Goal: Information Seeking & Learning: Check status

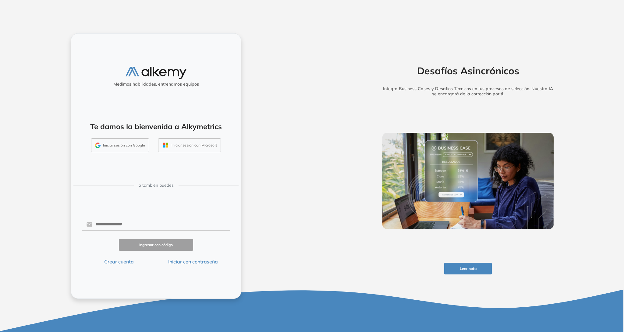
click at [126, 146] on button "Iniciar sesión con Google" at bounding box center [120, 145] width 58 height 14
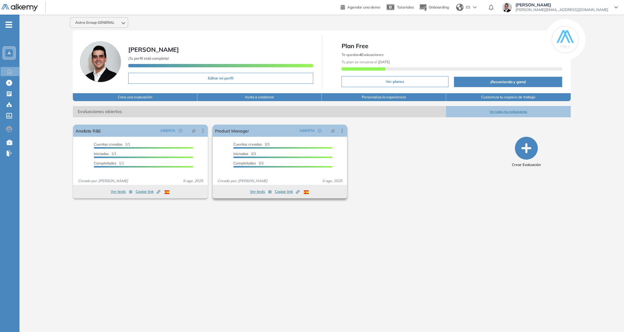
click at [252, 151] on div "Iniciadas 3/3" at bounding box center [282, 154] width 99 height 7
click at [253, 178] on span "Creado por: [PERSON_NAME]" at bounding box center [242, 180] width 55 height 5
click at [257, 163] on span "Completados 3/3" at bounding box center [248, 163] width 30 height 5
click at [258, 164] on span "Completados 3/3" at bounding box center [248, 163] width 30 height 5
click at [262, 162] on span "Completados 3/3" at bounding box center [248, 163] width 30 height 5
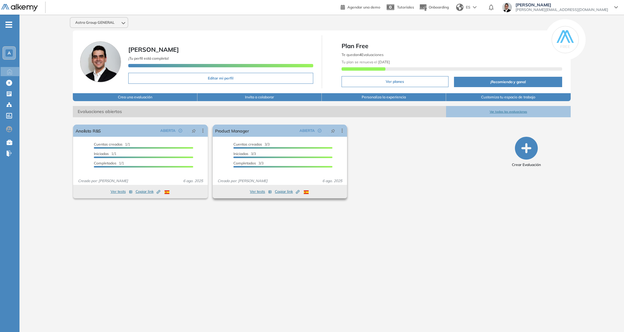
click at [260, 191] on button "Ver tests" at bounding box center [261, 191] width 22 height 7
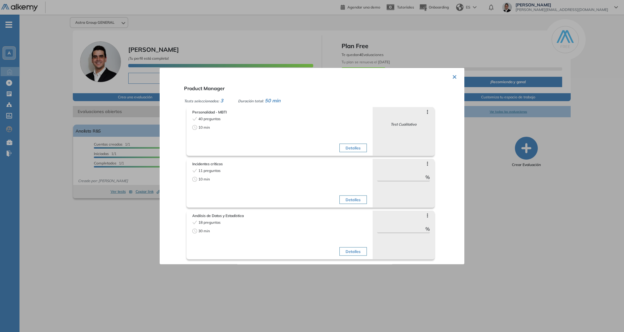
click at [452, 78] on button "×" at bounding box center [454, 76] width 5 height 12
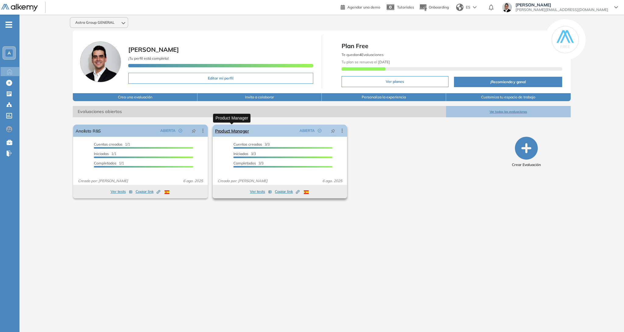
click at [235, 130] on link "Product Manager" at bounding box center [232, 131] width 34 height 12
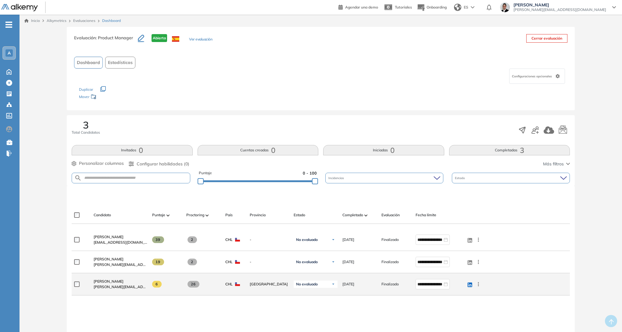
click at [192, 286] on span "26" at bounding box center [193, 284] width 12 height 7
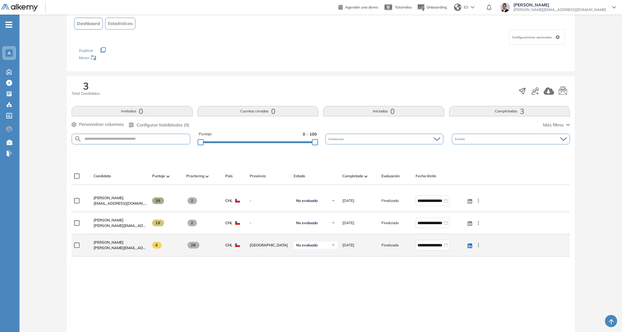
scroll to position [49, 0]
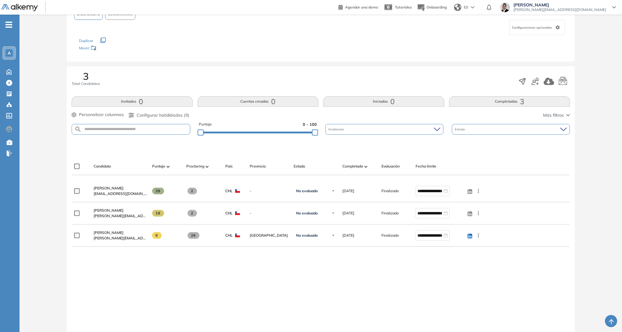
click at [207, 165] on span at bounding box center [206, 166] width 3 height 6
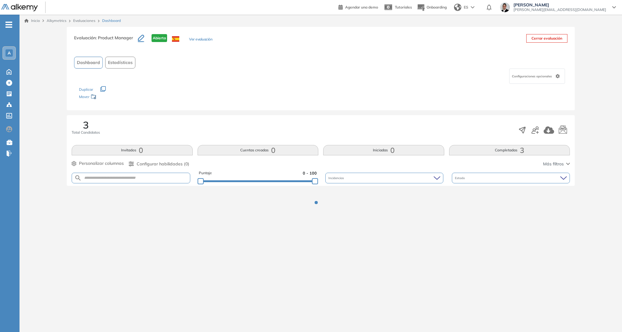
scroll to position [0, 0]
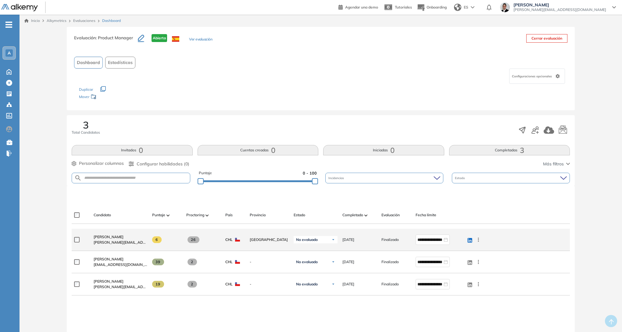
click at [193, 240] on span "26" at bounding box center [193, 240] width 12 height 7
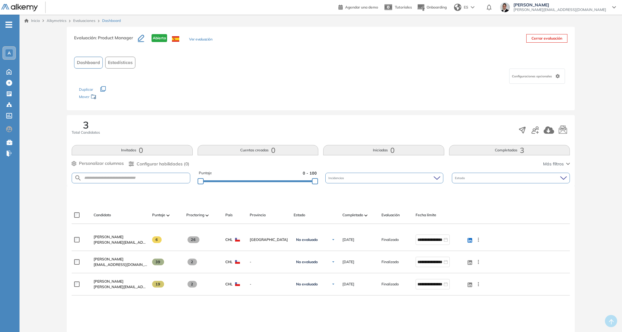
click at [205, 214] on span at bounding box center [206, 215] width 3 height 6
click at [166, 214] on div at bounding box center [167, 215] width 3 height 7
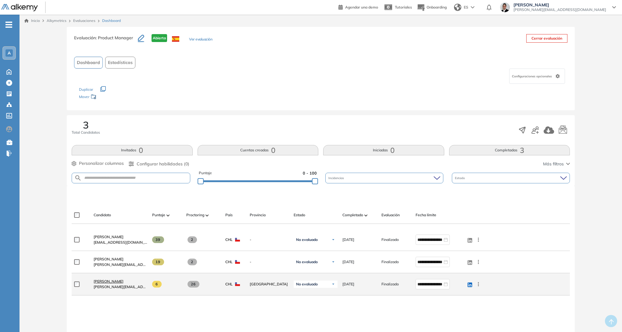
click at [116, 280] on span "[PERSON_NAME]" at bounding box center [109, 281] width 30 height 5
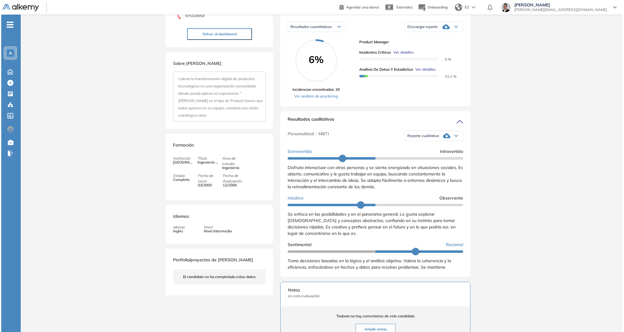
scroll to position [32, 0]
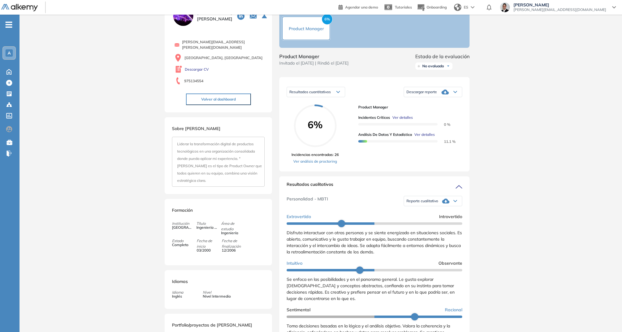
click at [401, 120] on span "Ver detalles" at bounding box center [402, 117] width 20 height 5
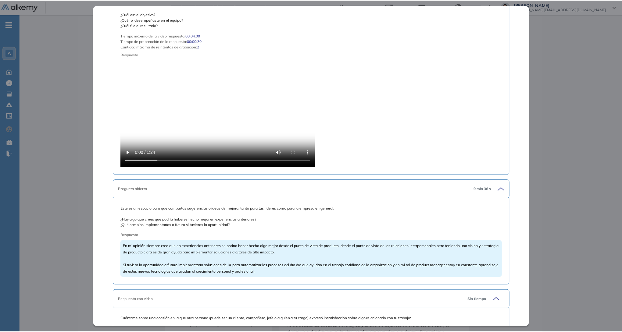
scroll to position [1433, 0]
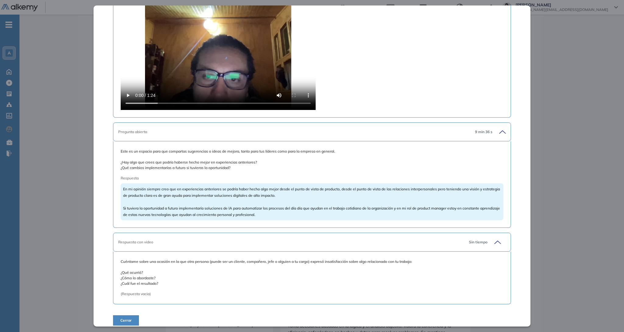
click at [126, 318] on span "Cerrar" at bounding box center [125, 320] width 11 height 5
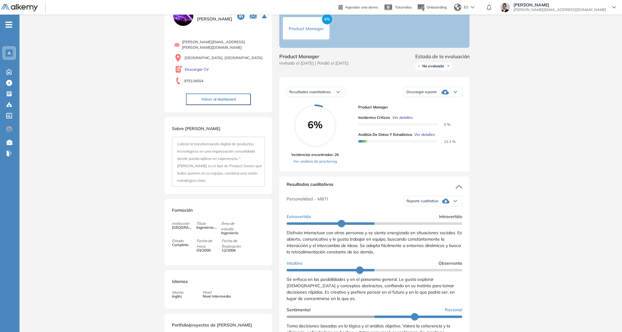
scroll to position [0, 0]
